Goal: Task Accomplishment & Management: Use online tool/utility

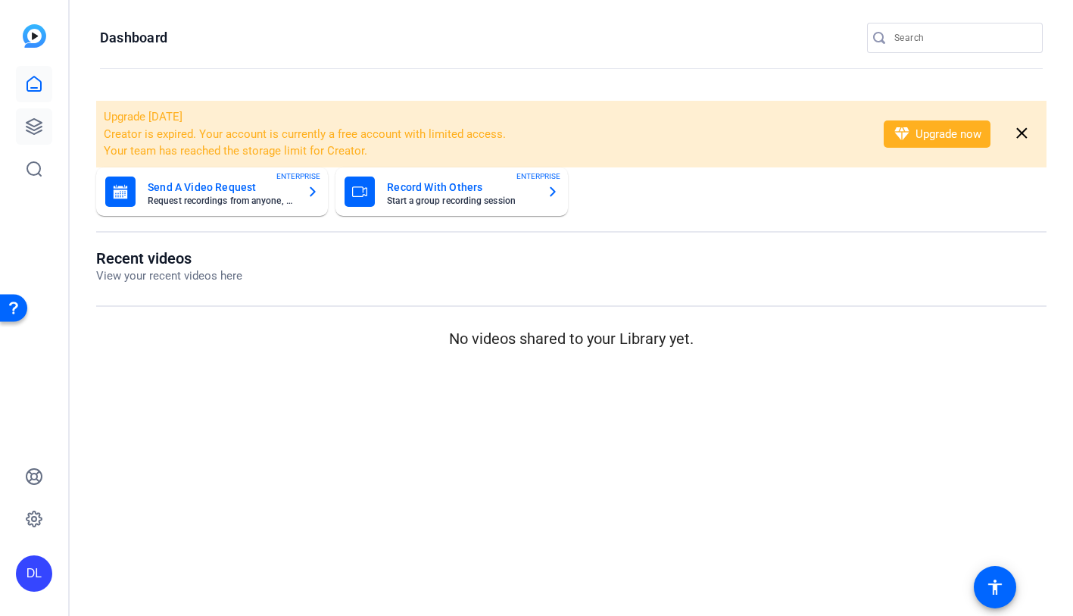
click at [46, 138] on link at bounding box center [34, 126] width 36 height 36
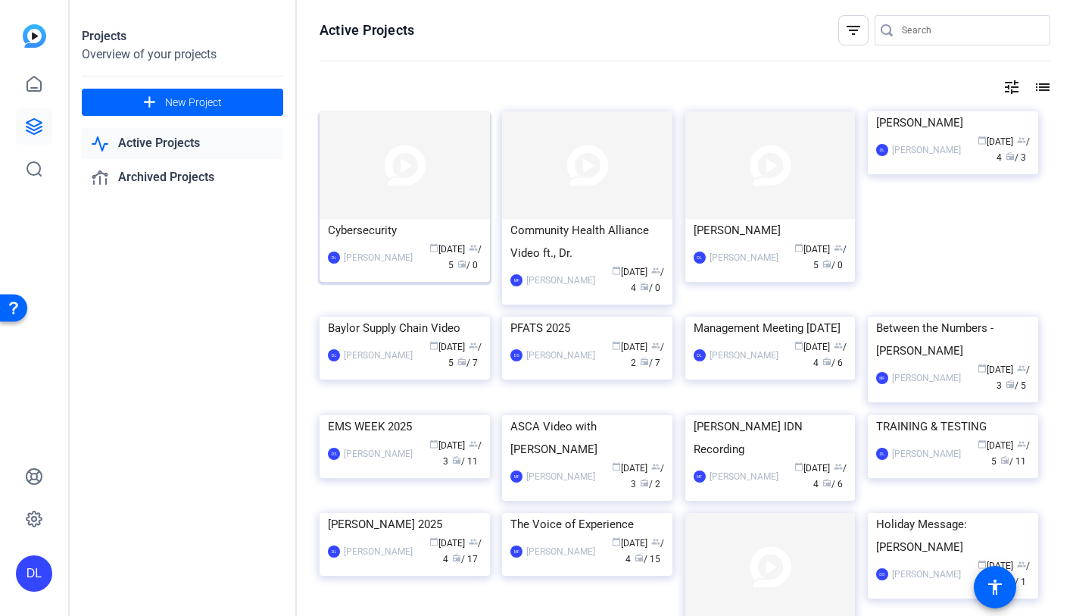
click at [371, 205] on img at bounding box center [405, 165] width 170 height 108
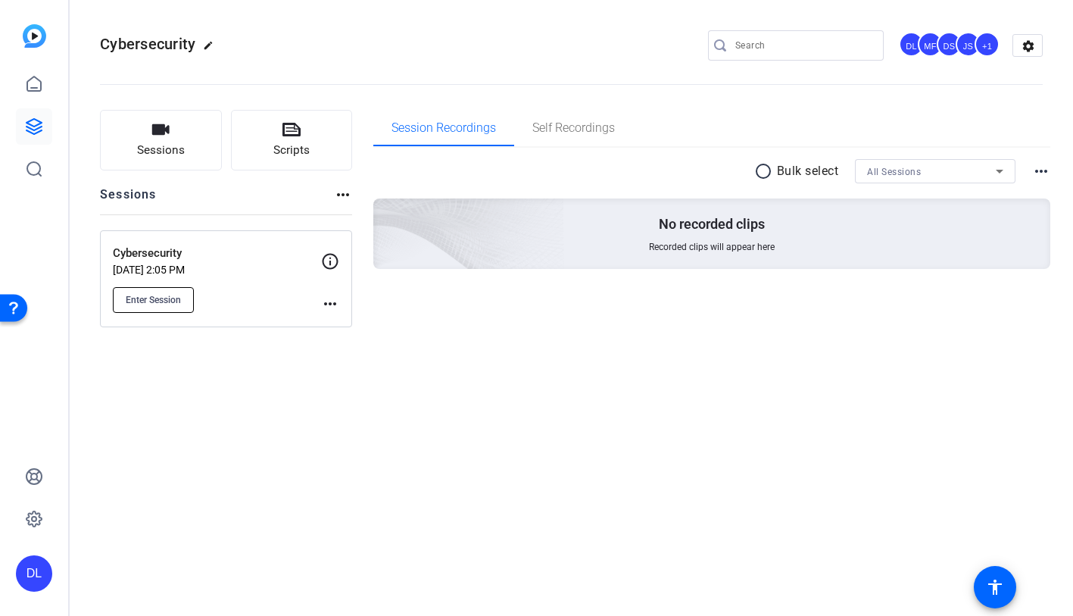
click at [167, 309] on button "Enter Session" at bounding box center [153, 300] width 81 height 26
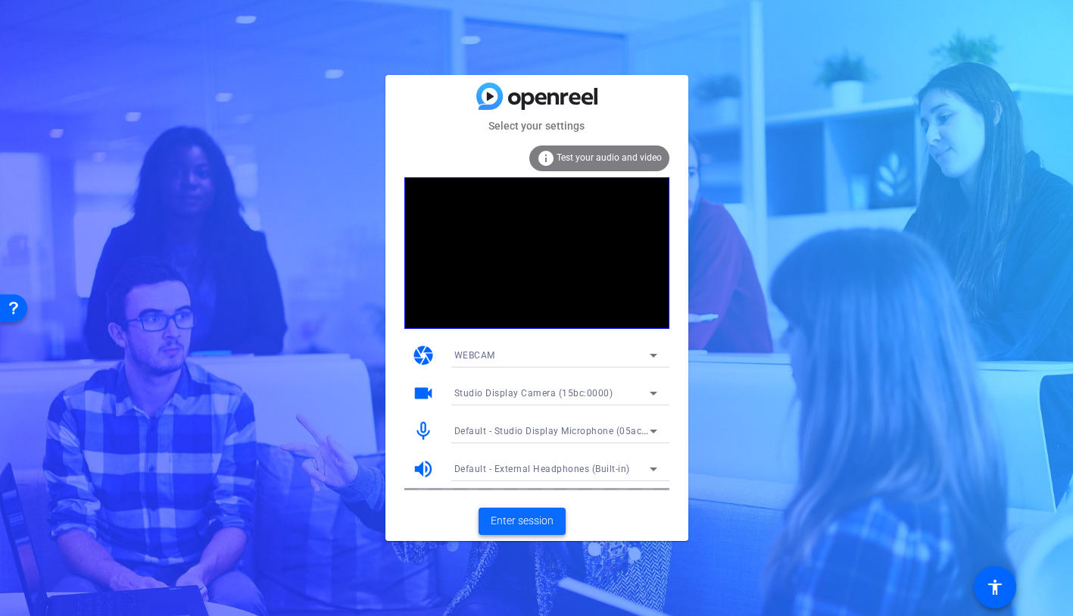
click at [536, 528] on span "Enter session" at bounding box center [522, 521] width 63 height 16
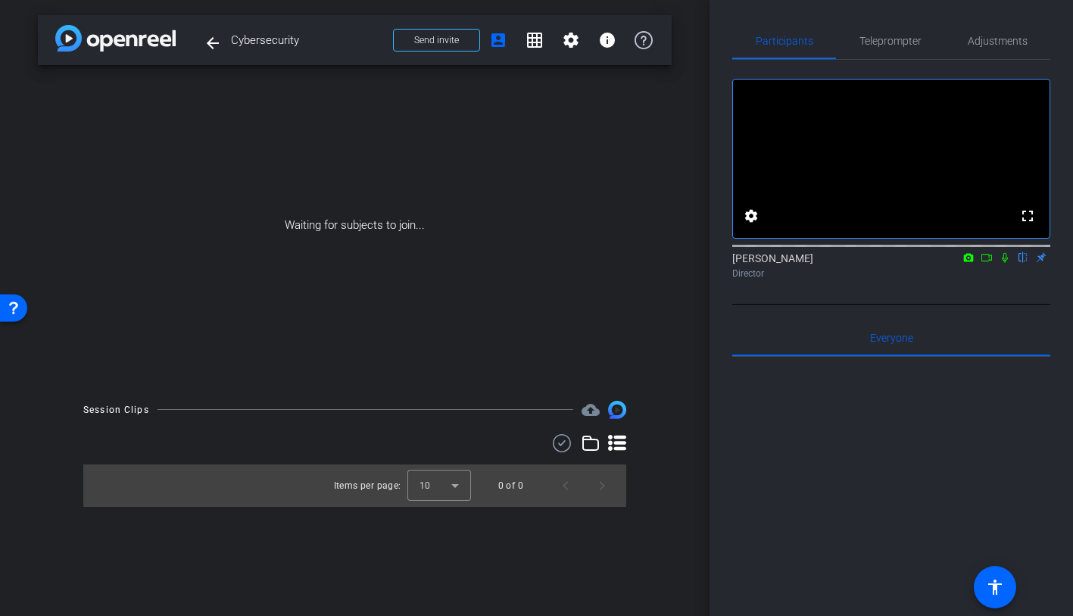
click at [989, 263] on icon at bounding box center [987, 257] width 12 height 11
click at [1023, 263] on icon at bounding box center [1023, 258] width 6 height 10
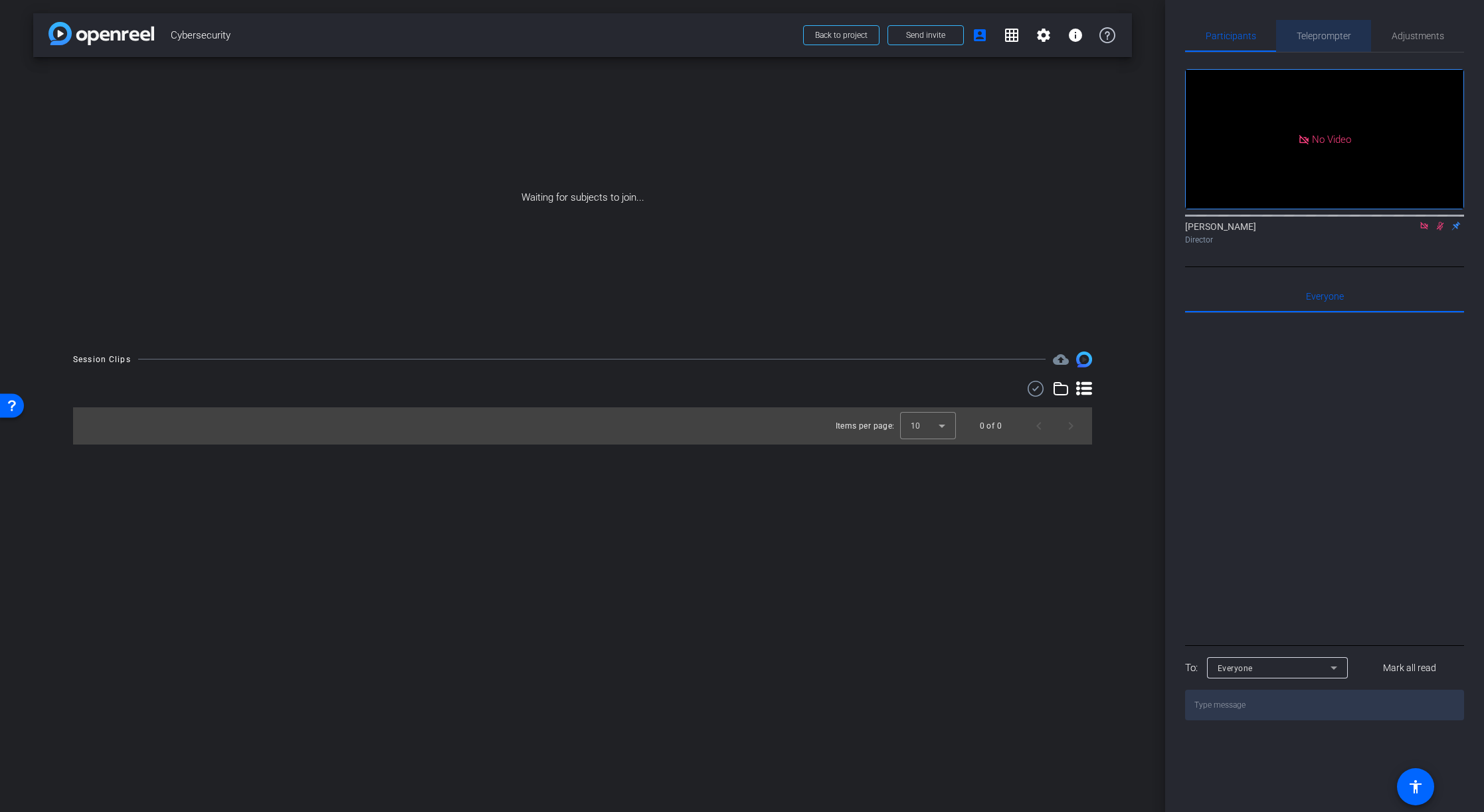
click at [941, 39] on span "Teleprompter" at bounding box center [1324, 36] width 54 height 10
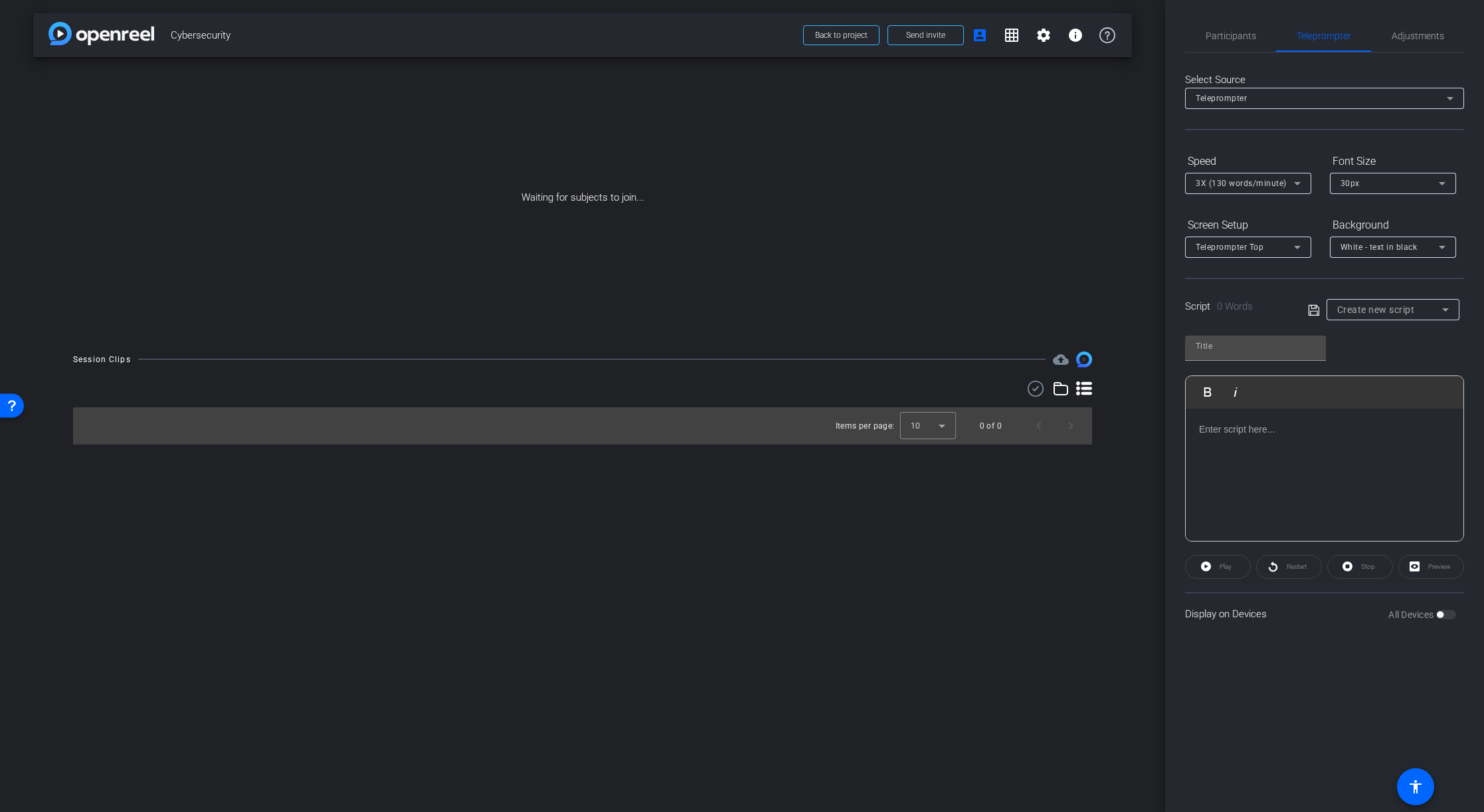
click at [941, 433] on p at bounding box center [1324, 429] width 251 height 15
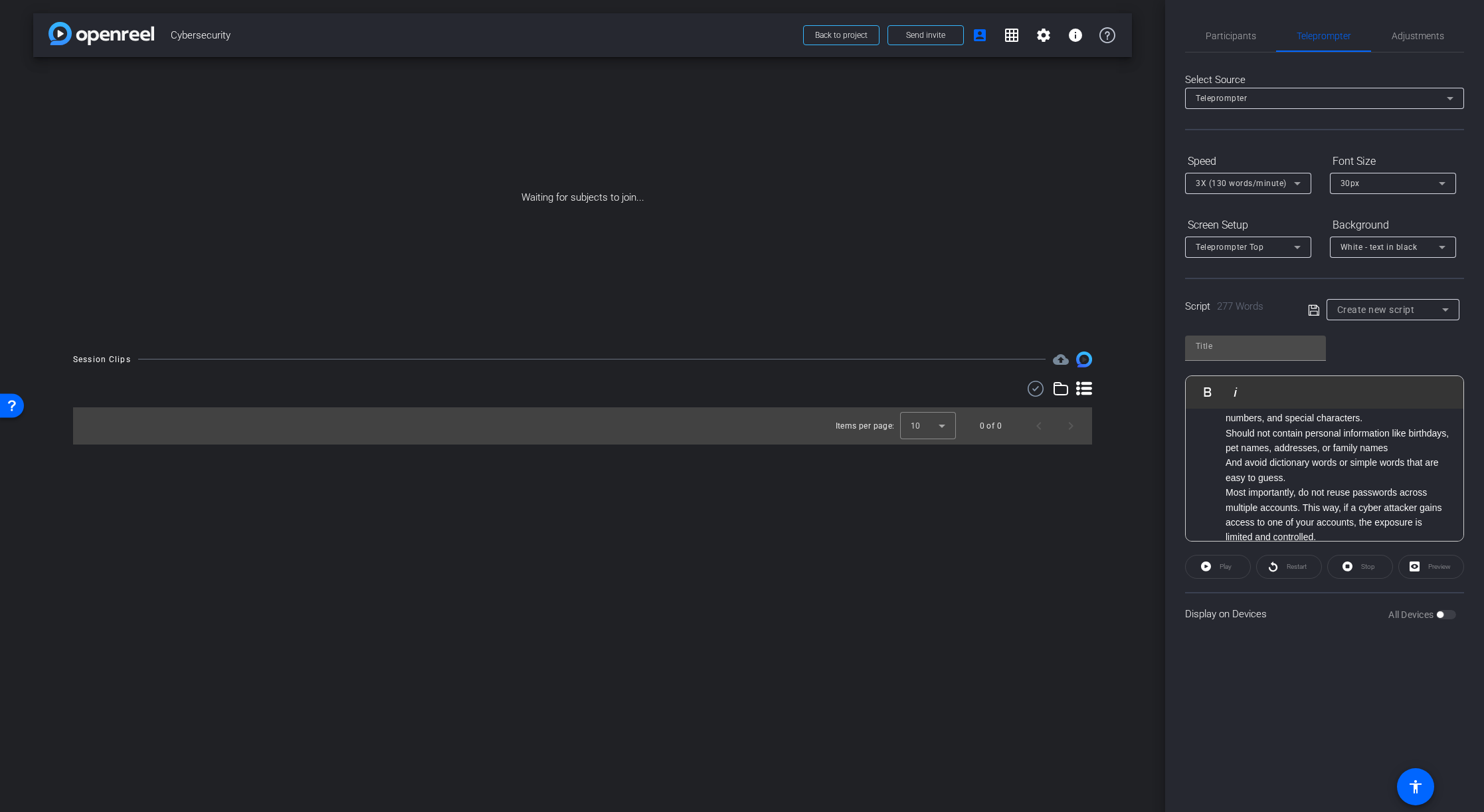
scroll to position [264, 0]
click at [941, 443] on li "Be at least 15 characters long" at bounding box center [1338, 442] width 225 height 15
click at [941, 459] on ul "Hi Team Schein, I’m Christine Sheehy, Senior Vice President and Chief Human Res…" at bounding box center [1324, 457] width 251 height 580
click at [941, 487] on li "Should not contain personal information like birthdays, pet names, addresses, o…" at bounding box center [1338, 495] width 225 height 30
click at [941, 516] on li "And avoid dictionary words or simple words that are easy to guess." at bounding box center [1338, 524] width 225 height 30
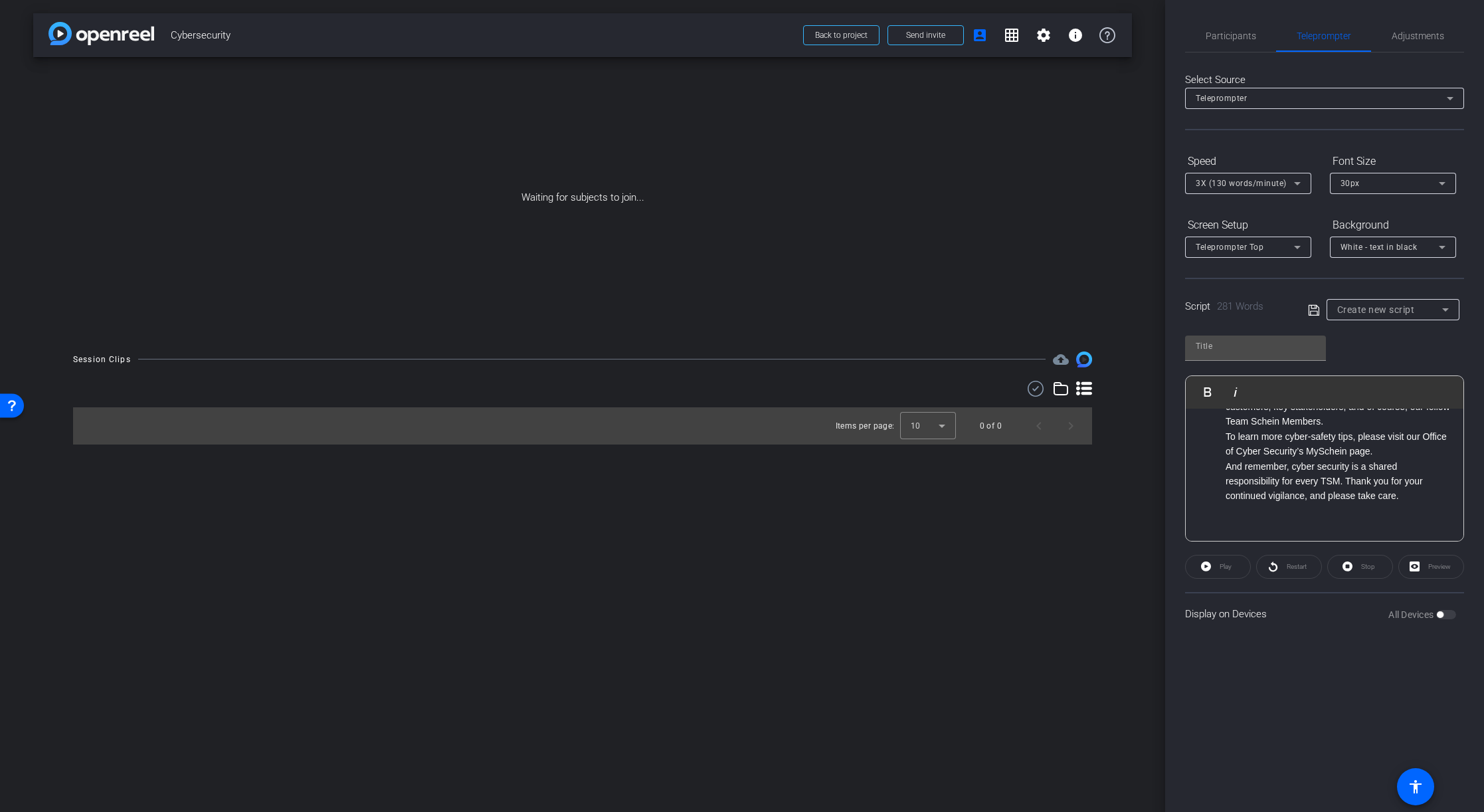
scroll to position [0, 0]
click at [941, 345] on input "text" at bounding box center [1256, 346] width 119 height 16
type input "Christine"
click at [941, 312] on icon at bounding box center [1315, 310] width 12 height 16
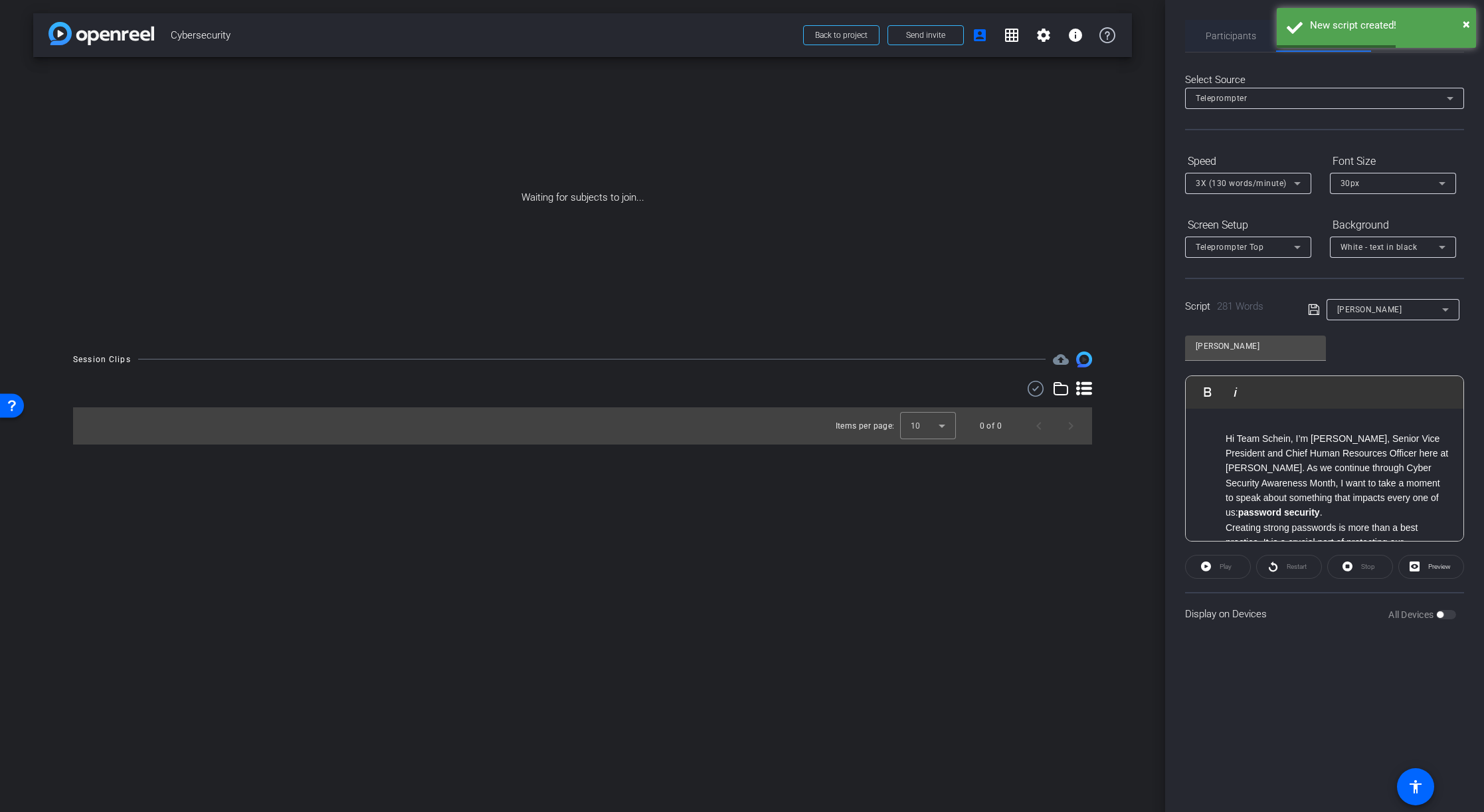
click at [941, 39] on span "Participants" at bounding box center [1231, 36] width 51 height 10
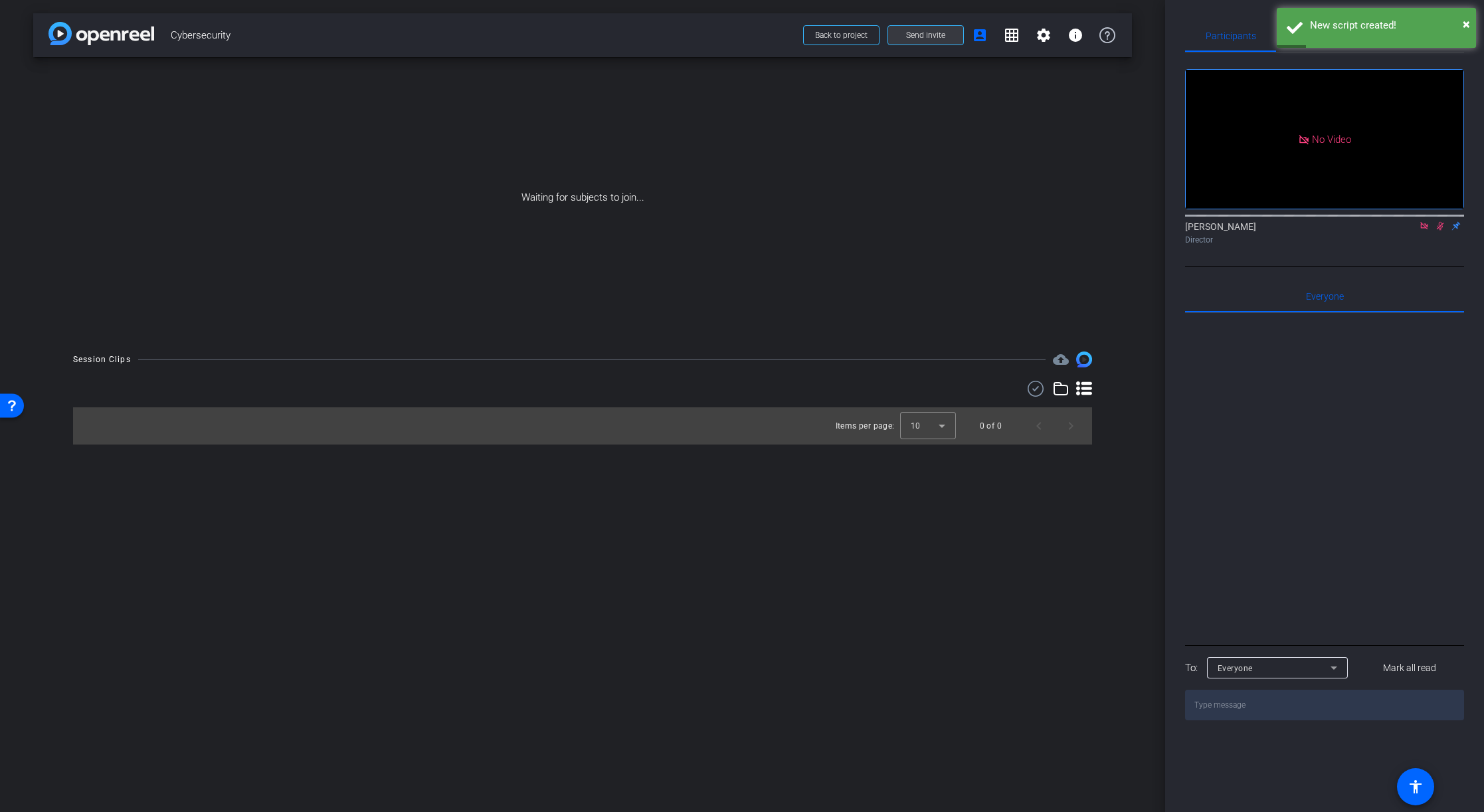
click at [941, 34] on span "Send invite" at bounding box center [925, 35] width 39 height 11
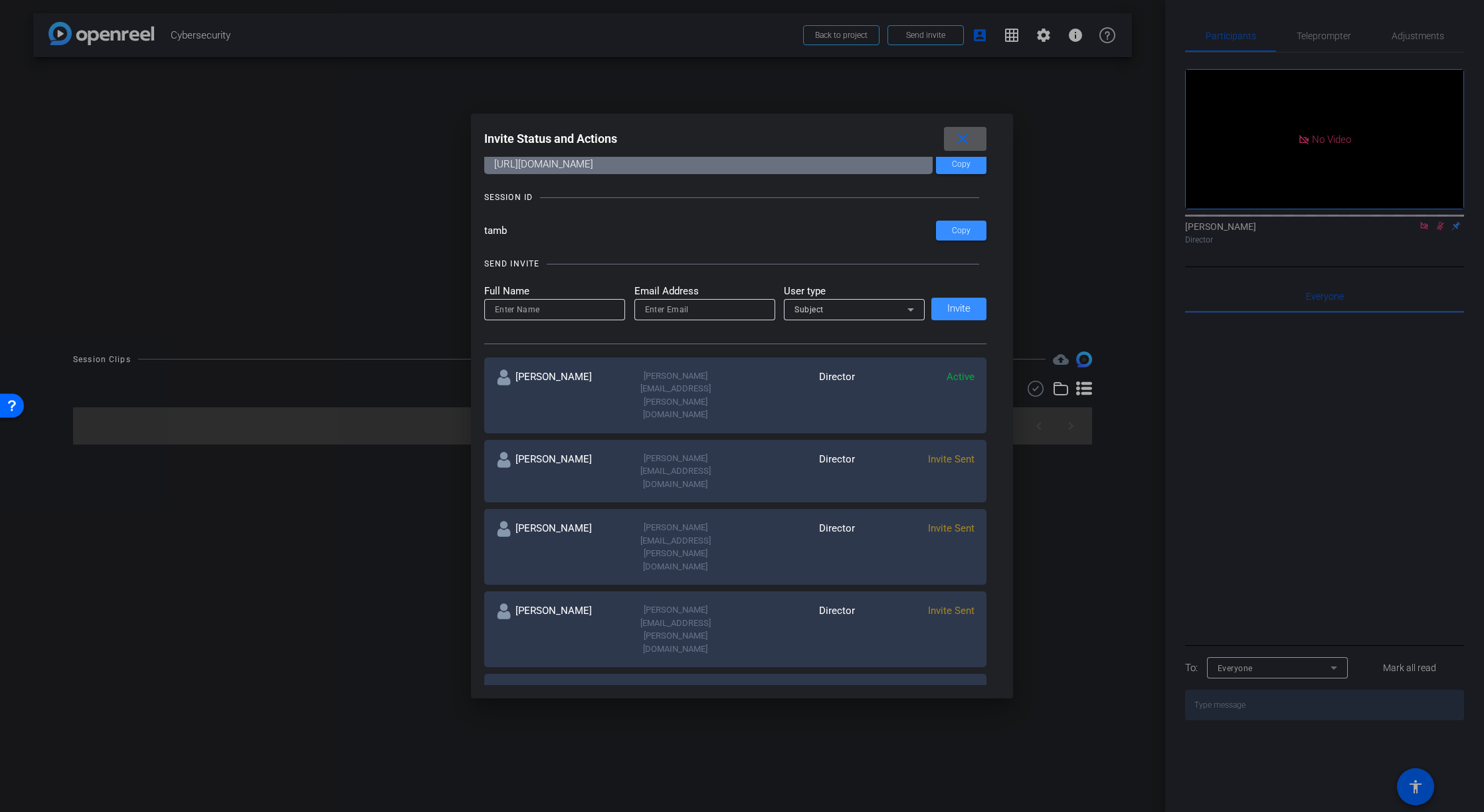
scroll to position [42, 0]
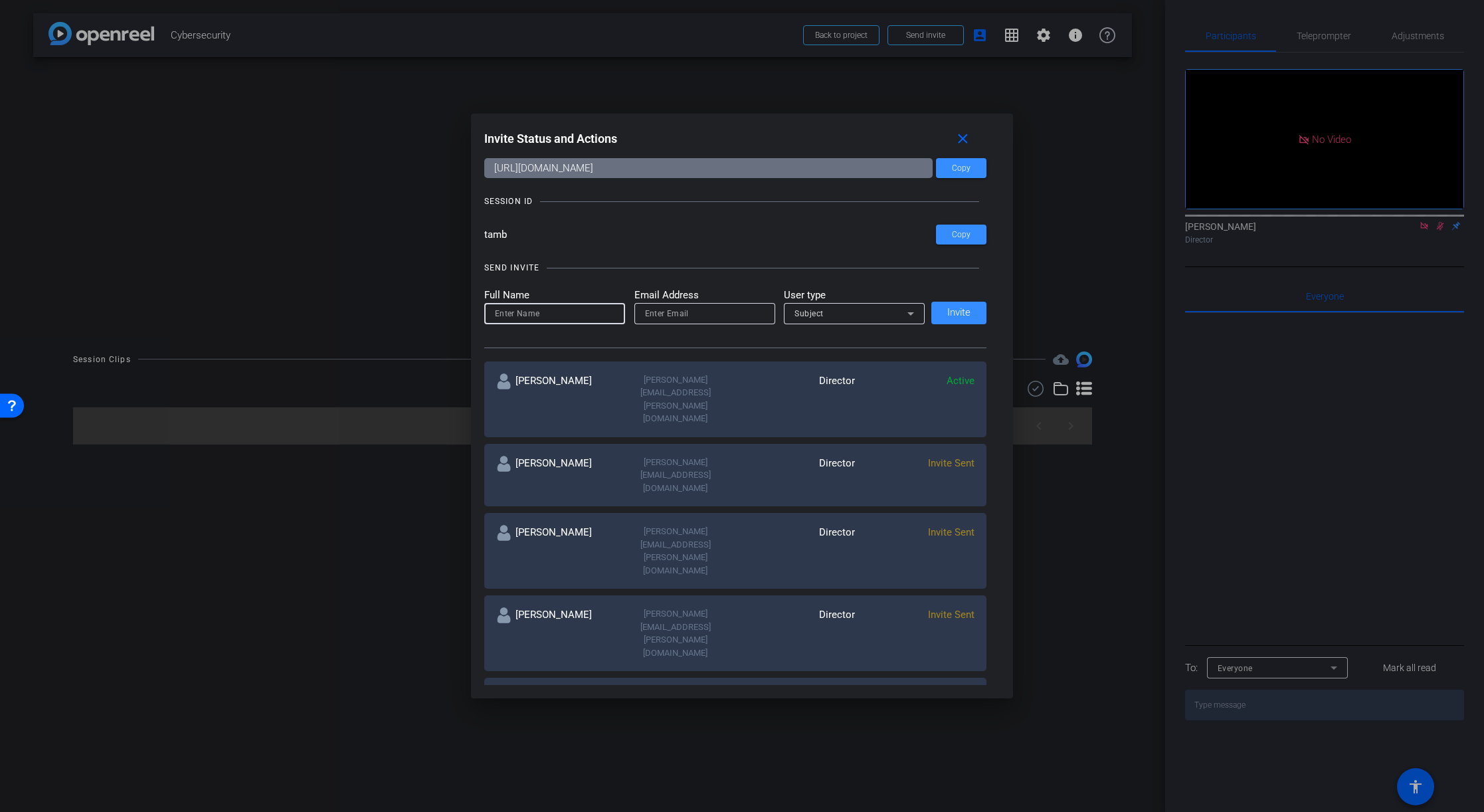
click at [533, 319] on input at bounding box center [554, 313] width 119 height 16
type input "Chris"
click at [660, 317] on input "email" at bounding box center [705, 313] width 119 height 16
paste input "christopher.munzing@henryschein.com"
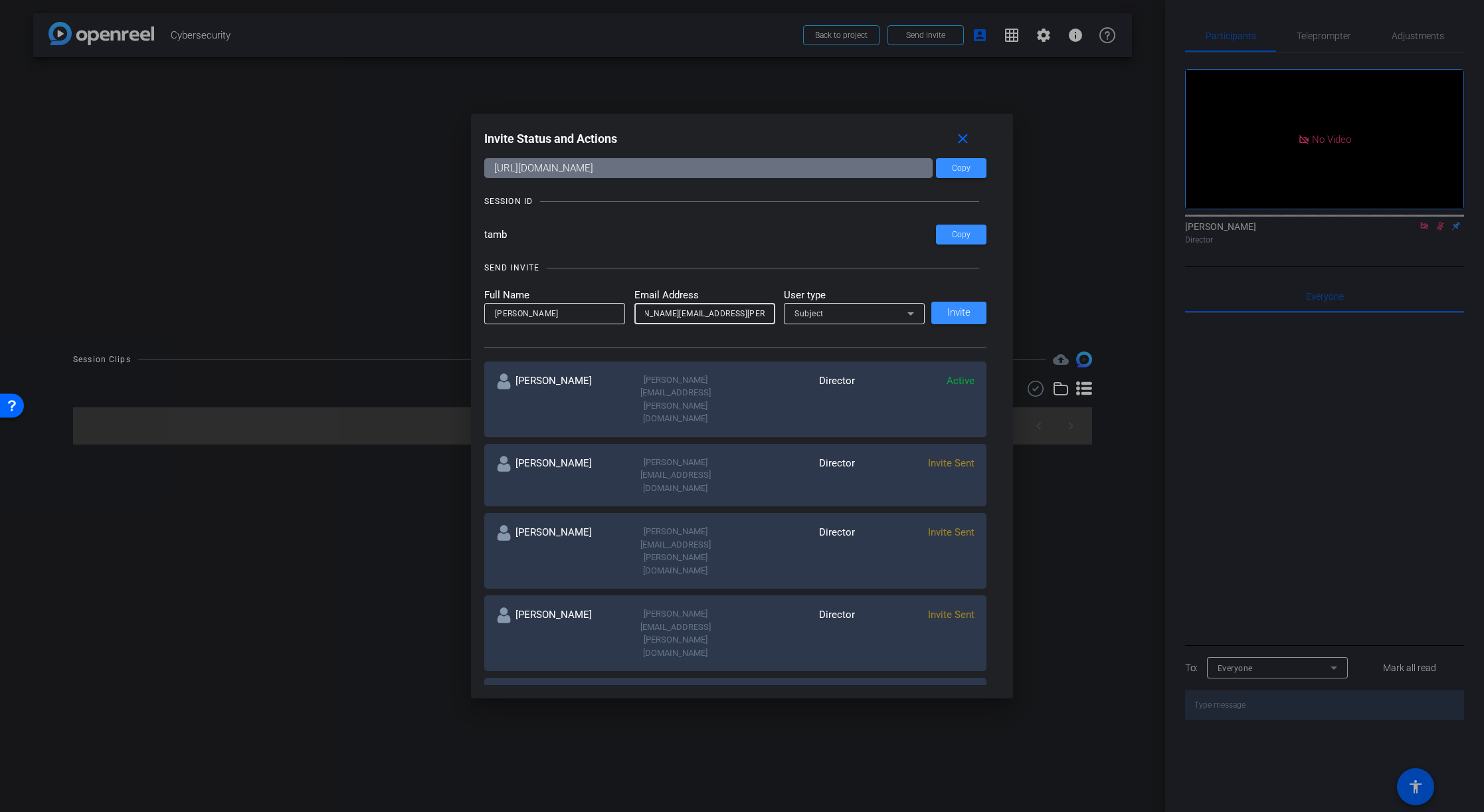
type input "christopher.munzing@henryschein.com"
click at [820, 314] on span "Subject" at bounding box center [809, 313] width 29 height 10
click at [818, 358] on span "Watcher" at bounding box center [811, 361] width 34 height 16
click at [941, 314] on span "Invite" at bounding box center [959, 312] width 24 height 10
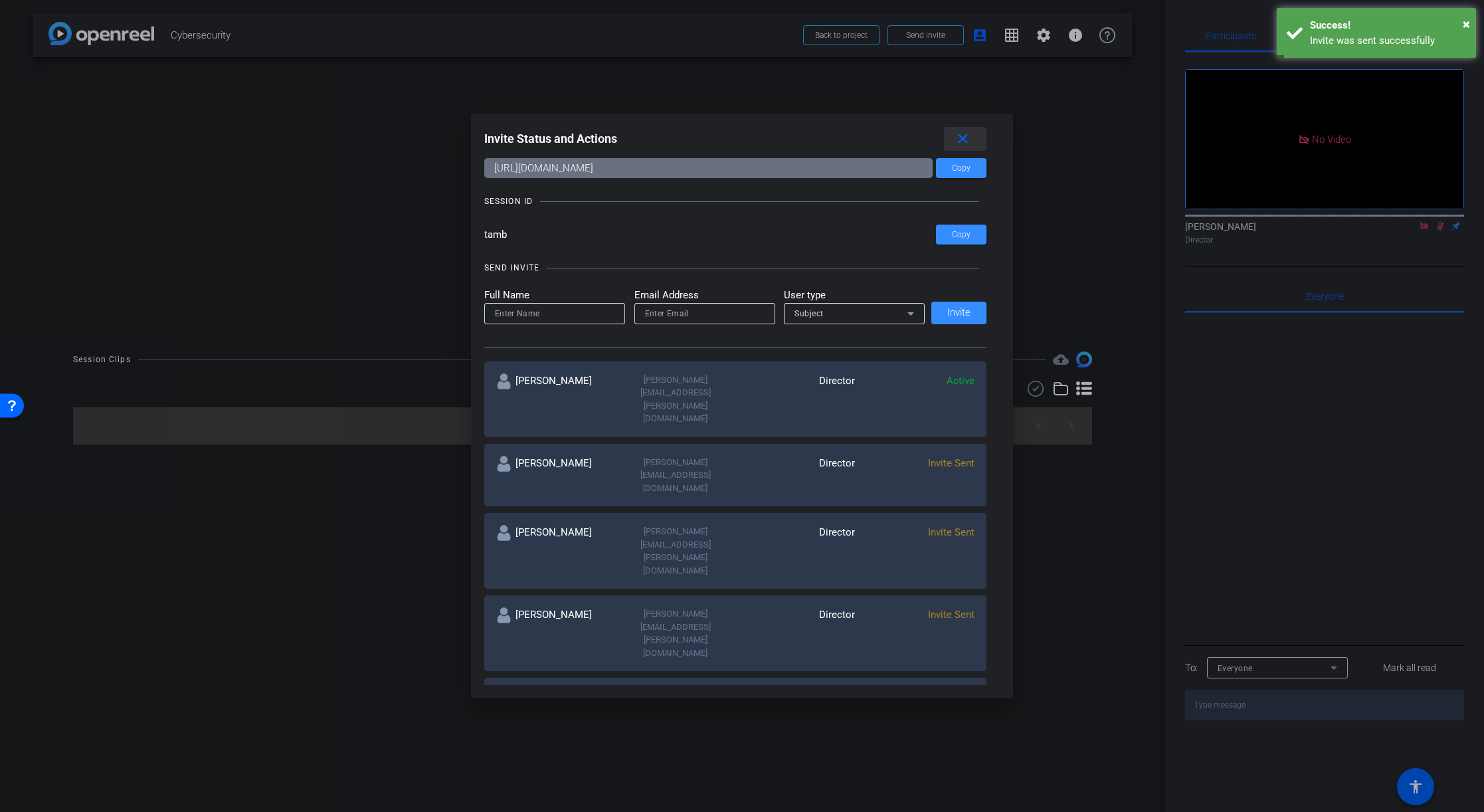
click at [941, 134] on mat-icon "close" at bounding box center [963, 139] width 17 height 17
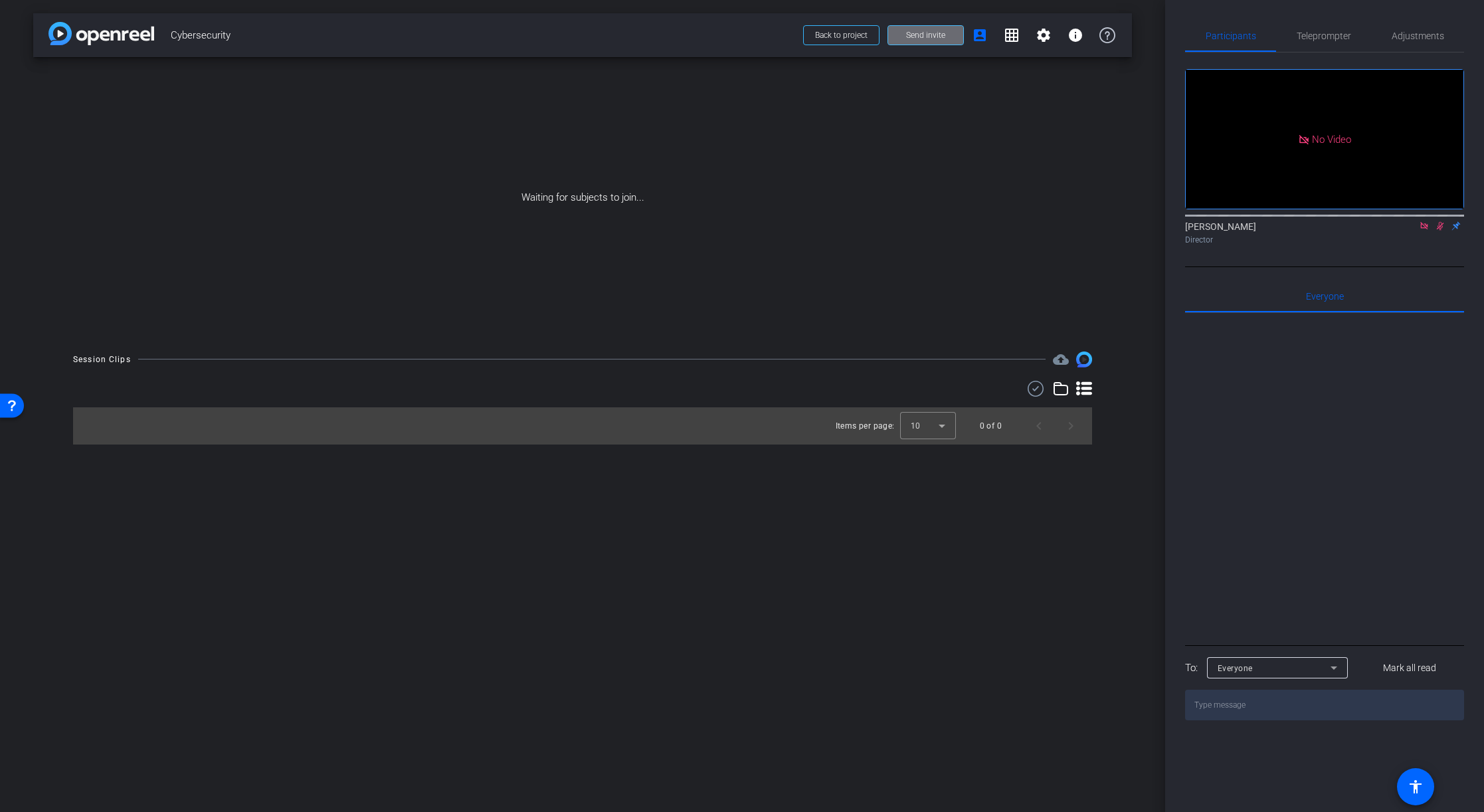
click at [928, 40] on span at bounding box center [926, 35] width 75 height 32
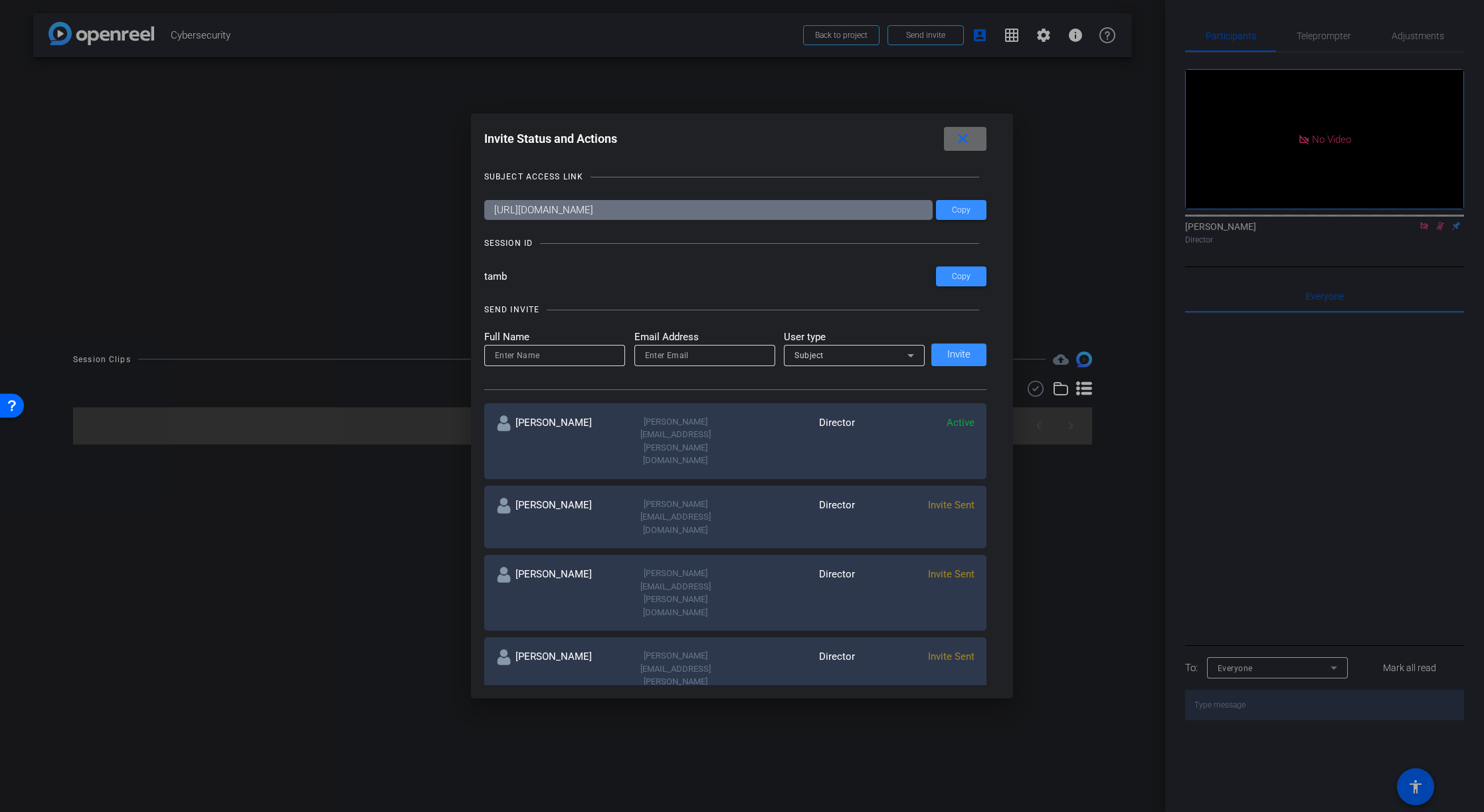
drag, startPoint x: 965, startPoint y: 139, endPoint x: 874, endPoint y: 132, distance: 91.3
click at [941, 139] on mat-icon "close" at bounding box center [963, 139] width 17 height 17
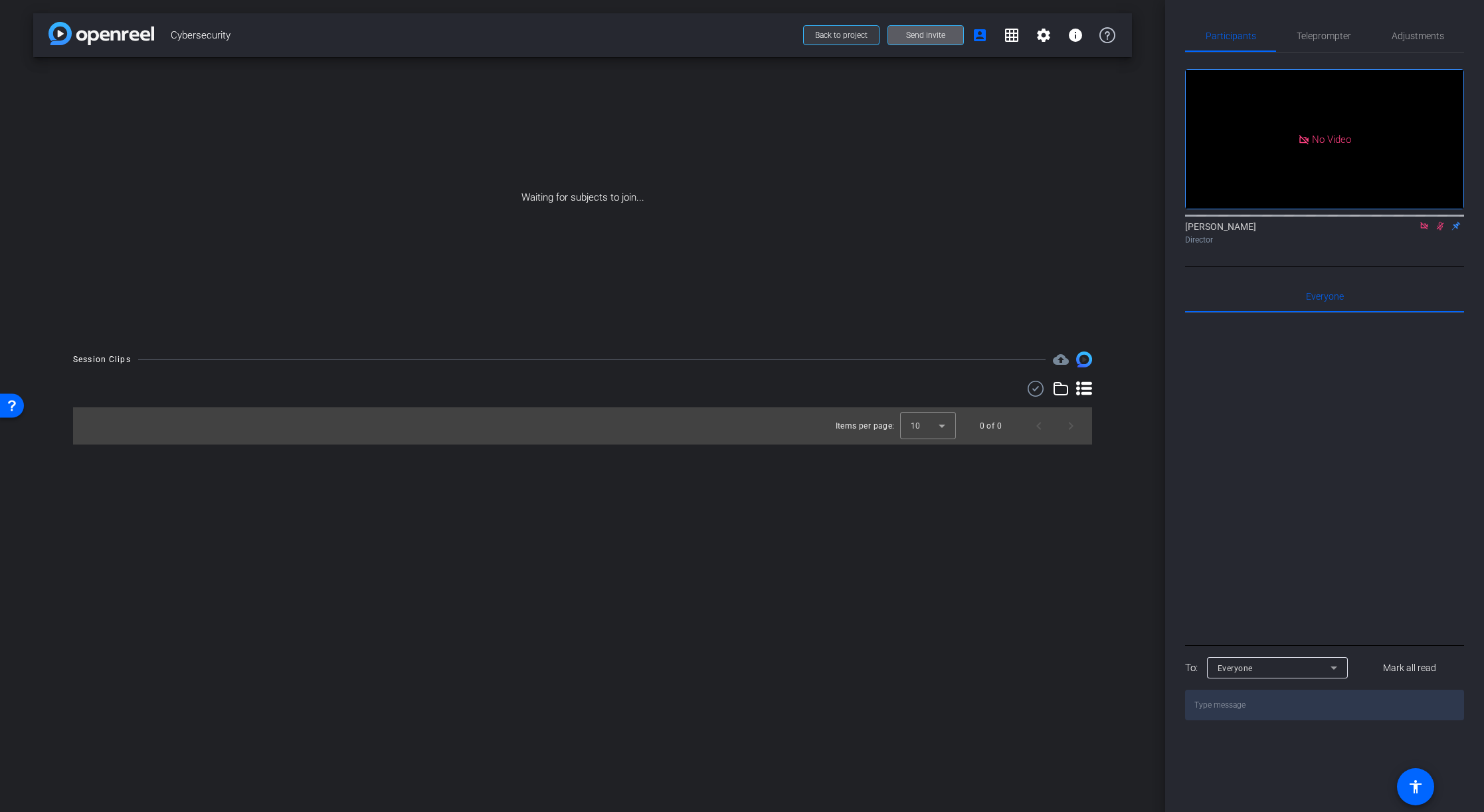
click at [812, 34] on span at bounding box center [842, 35] width 75 height 32
